Goal: Transaction & Acquisition: Subscribe to service/newsletter

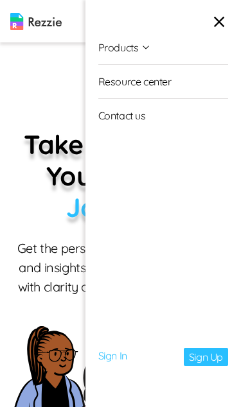
click at [116, 357] on link "Sign In" at bounding box center [112, 357] width 29 height 18
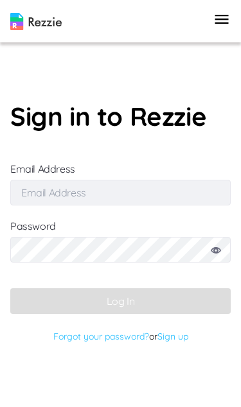
click at [155, 205] on input "Email Address" at bounding box center [120, 193] width 220 height 26
type input "[EMAIL_ADDRESS][DOMAIN_NAME]"
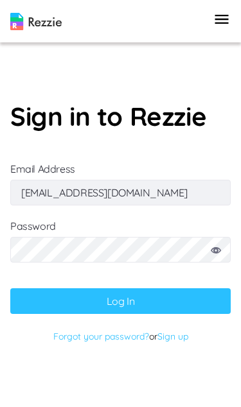
click at [120, 314] on button "Log In" at bounding box center [120, 301] width 220 height 26
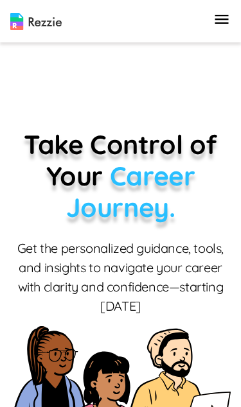
click at [216, 13] on icon "button" at bounding box center [221, 19] width 18 height 18
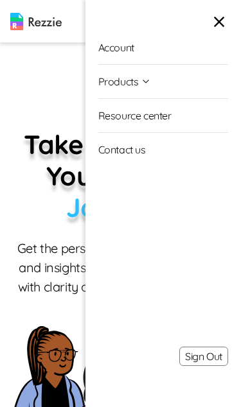
click at [174, 87] on li "Products Resume & Cover Letter Builder AI Resume Review" at bounding box center [163, 82] width 130 height 34
click at [147, 87] on button "Products" at bounding box center [124, 81] width 53 height 33
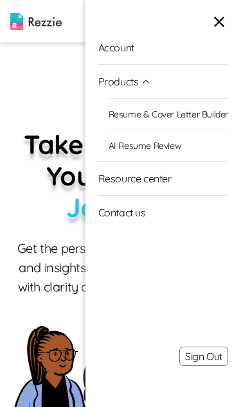
click at [184, 151] on link "AI Resume Review" at bounding box center [167, 145] width 119 height 31
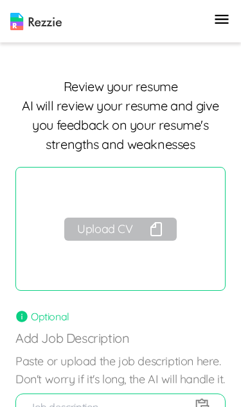
click at [214, 28] on icon "button" at bounding box center [221, 19] width 18 height 18
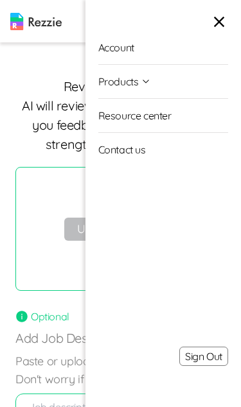
click at [168, 92] on li "Products Resume & Cover Letter Builder AI Resume Review" at bounding box center [163, 82] width 130 height 34
click at [141, 73] on button "Products" at bounding box center [124, 81] width 53 height 33
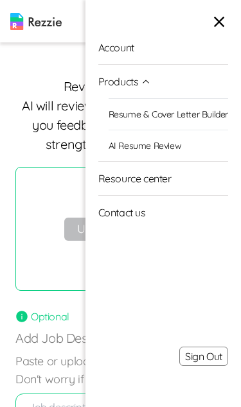
click at [173, 146] on link "AI Resume Review" at bounding box center [167, 145] width 119 height 31
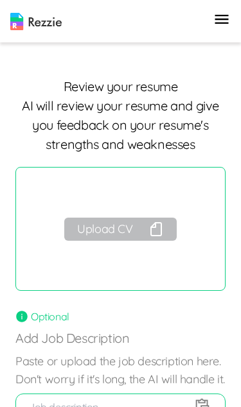
click at [127, 226] on button "Upload CV" at bounding box center [120, 229] width 112 height 23
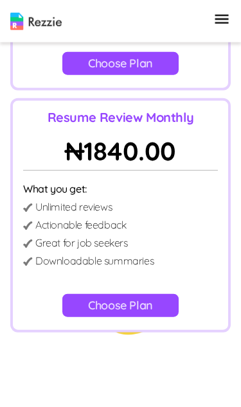
click at [134, 302] on button "Choose Plan" at bounding box center [120, 305] width 116 height 23
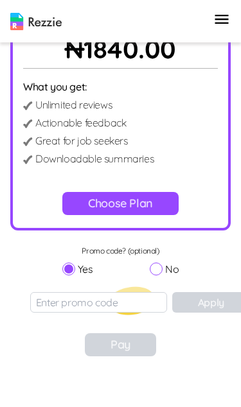
scroll to position [540, 0]
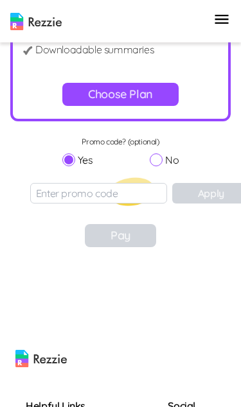
click at [157, 158] on input "No" at bounding box center [156, 159] width 13 height 13
radio input "true"
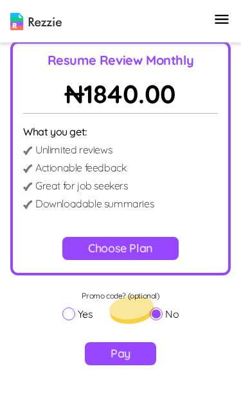
scroll to position [388, 0]
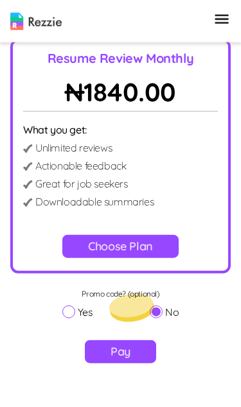
click at [153, 249] on button "Choose Plan" at bounding box center [120, 246] width 116 height 23
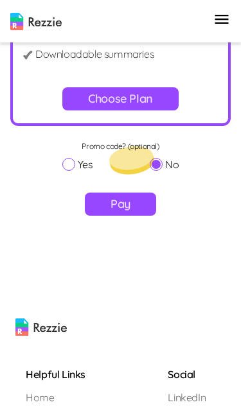
scroll to position [586, 0]
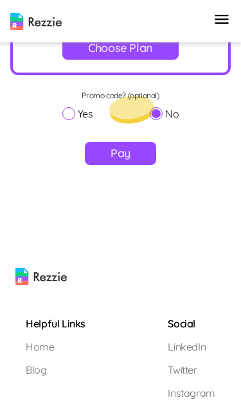
click at [143, 153] on button "Pay" at bounding box center [120, 153] width 71 height 23
